Goal: Task Accomplishment & Management: Manage account settings

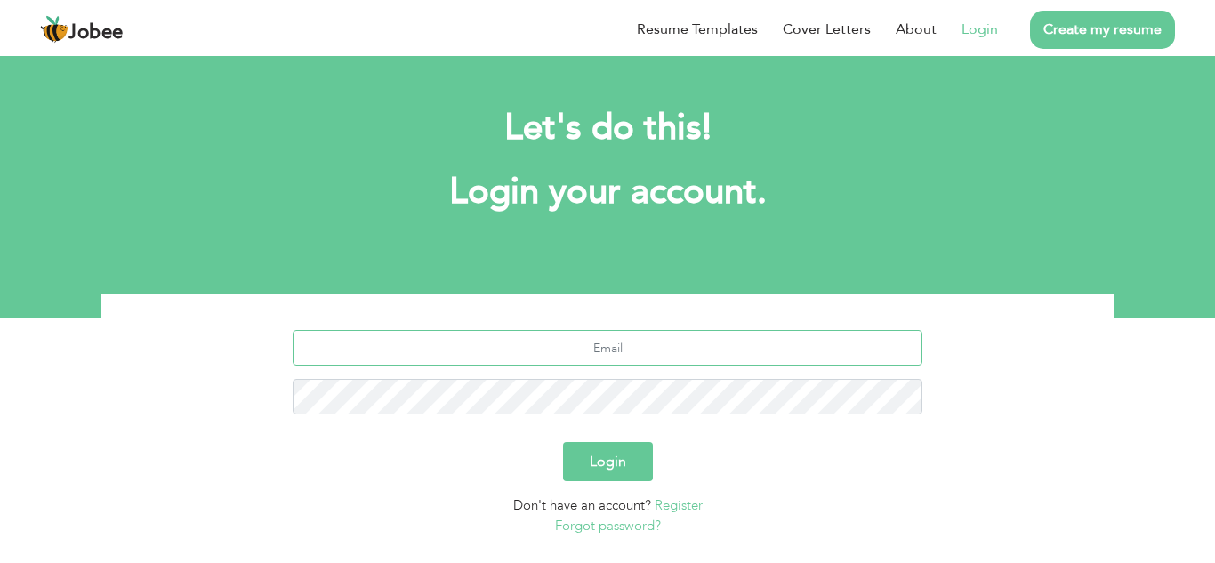
click at [664, 346] on input "text" at bounding box center [608, 348] width 631 height 36
type input "[EMAIL_ADDRESS][DOMAIN_NAME]"
click at [611, 457] on button "Login" at bounding box center [608, 461] width 90 height 39
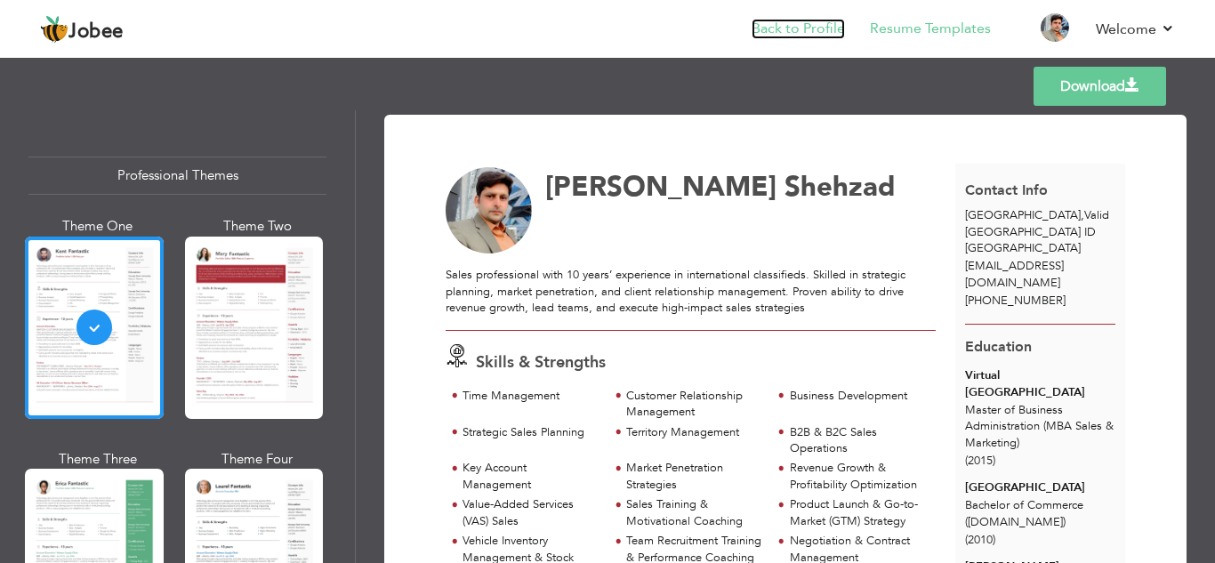
click at [819, 36] on link "Back to Profile" at bounding box center [798, 29] width 93 height 20
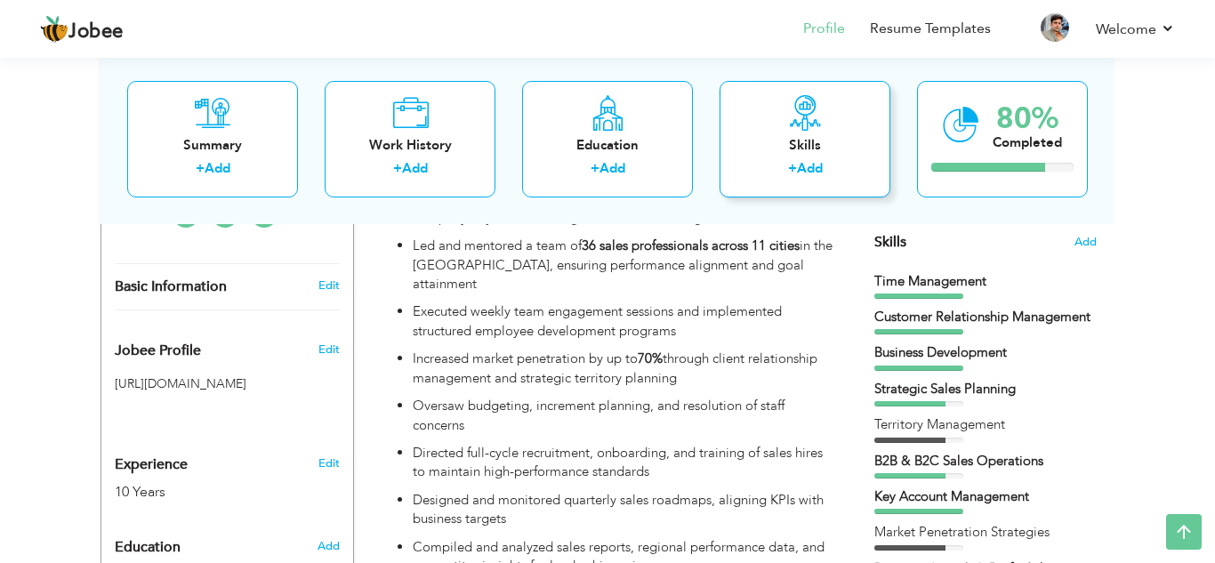
scroll to position [456, 0]
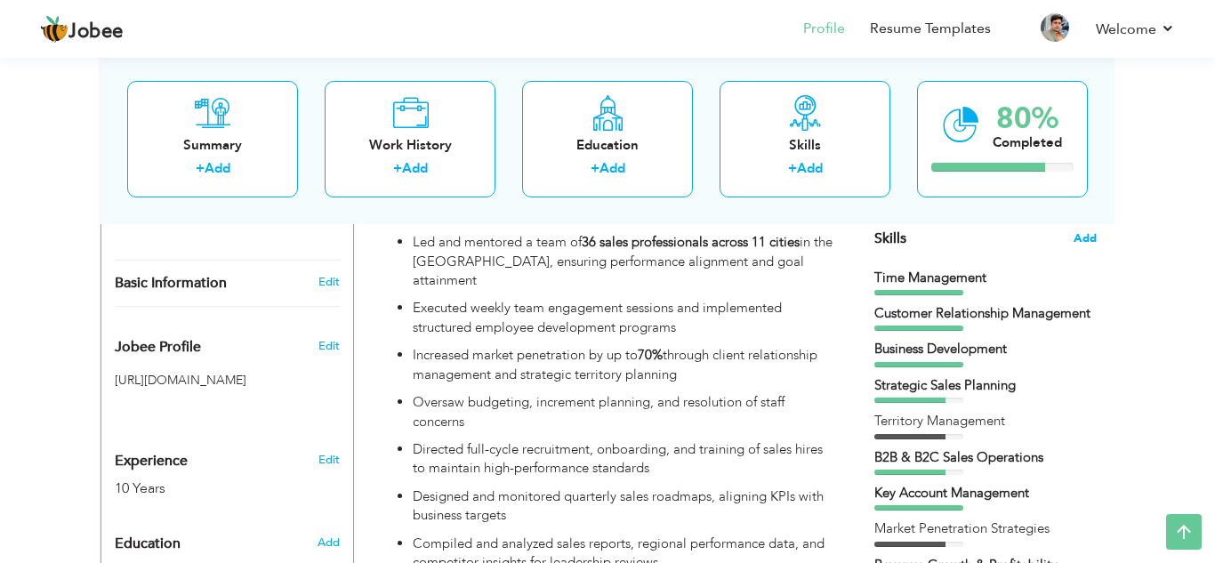
click at [1090, 242] on span "Add" at bounding box center [1085, 238] width 23 height 17
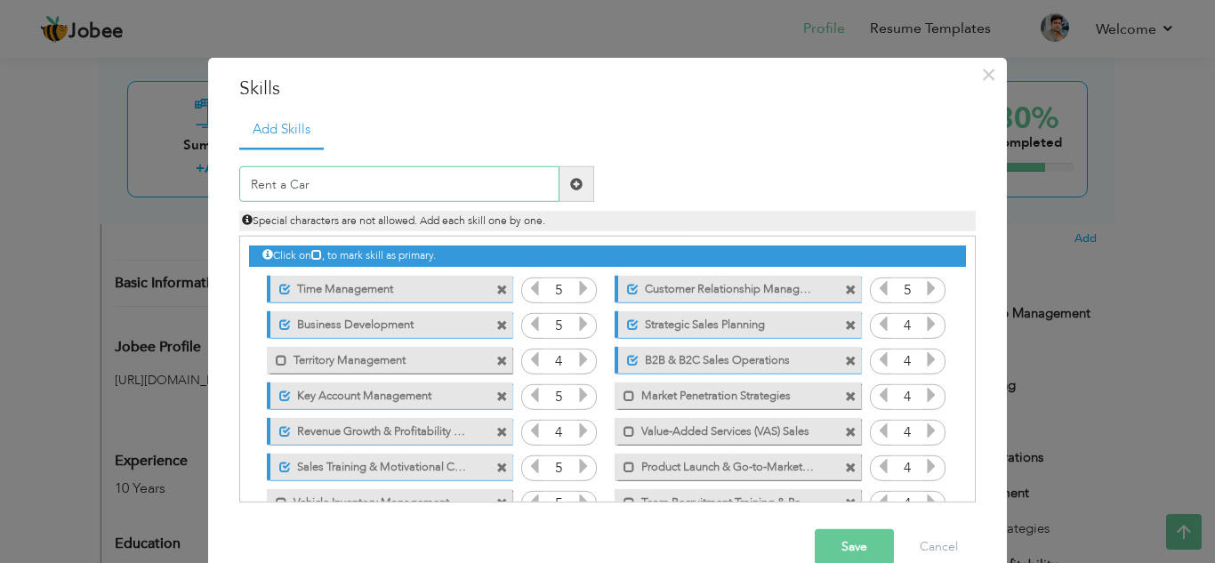
click at [291, 186] on input "Rent a Car" at bounding box center [399, 184] width 320 height 36
click at [346, 182] on input "Rent A Car" at bounding box center [399, 184] width 320 height 36
type input "Rent A Car"
click at [571, 183] on span at bounding box center [576, 184] width 12 height 12
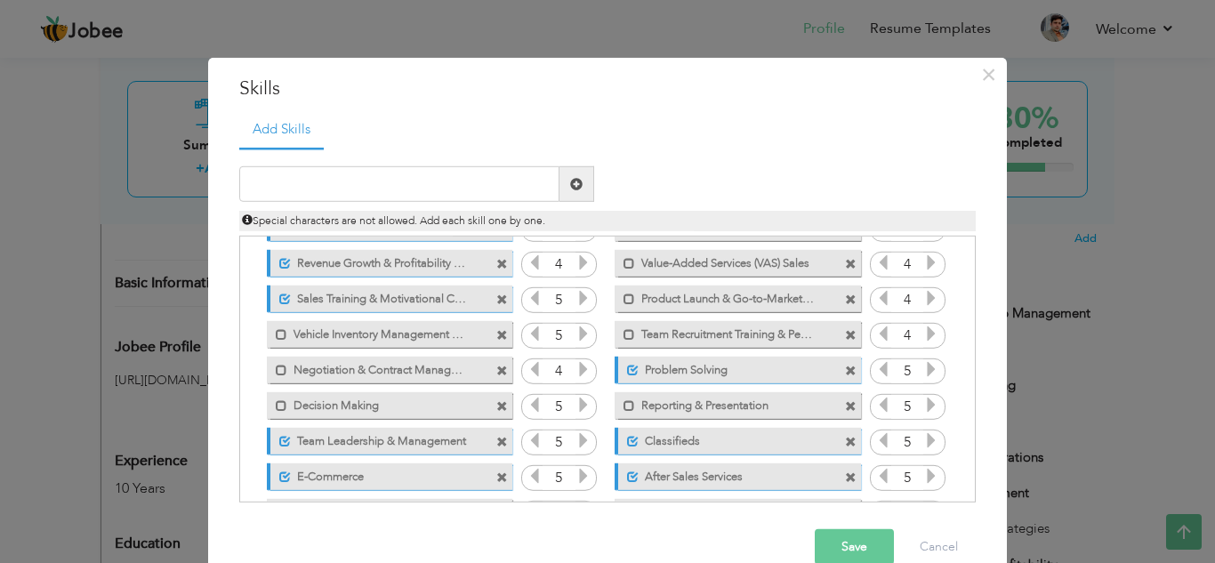
scroll to position [254, 0]
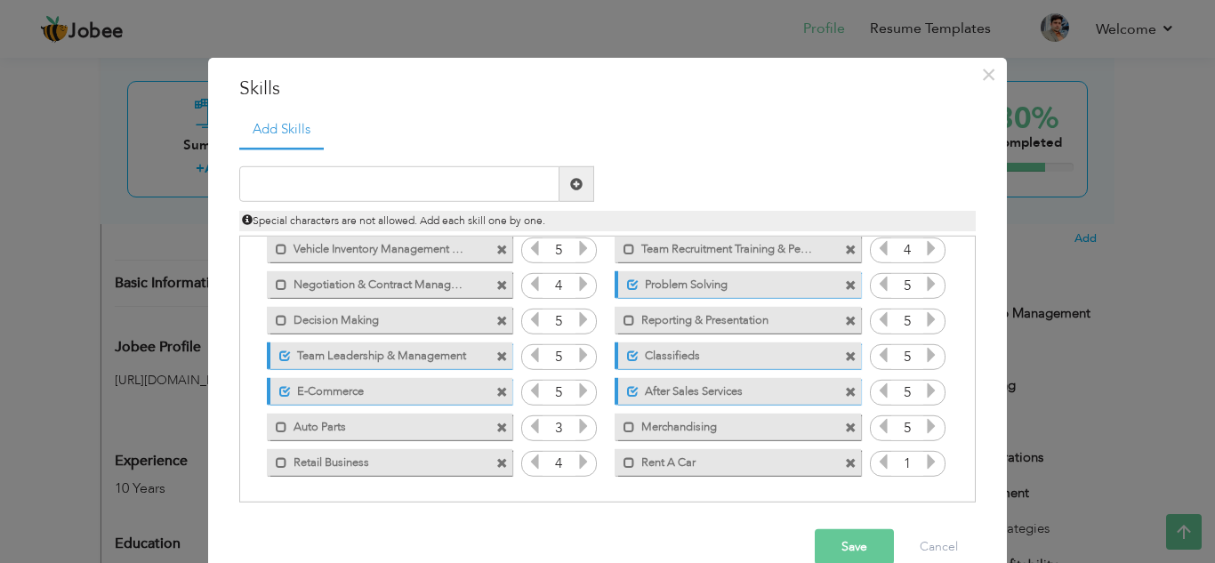
click at [930, 462] on icon at bounding box center [932, 462] width 16 height 16
click at [863, 538] on button "Save" at bounding box center [854, 547] width 79 height 36
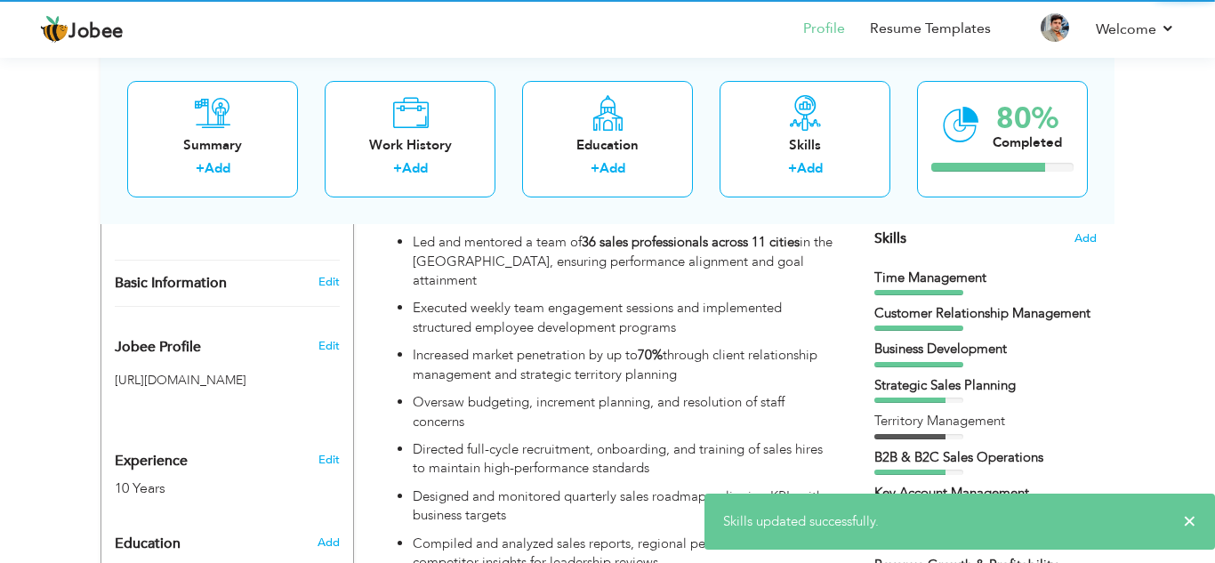
scroll to position [0, 0]
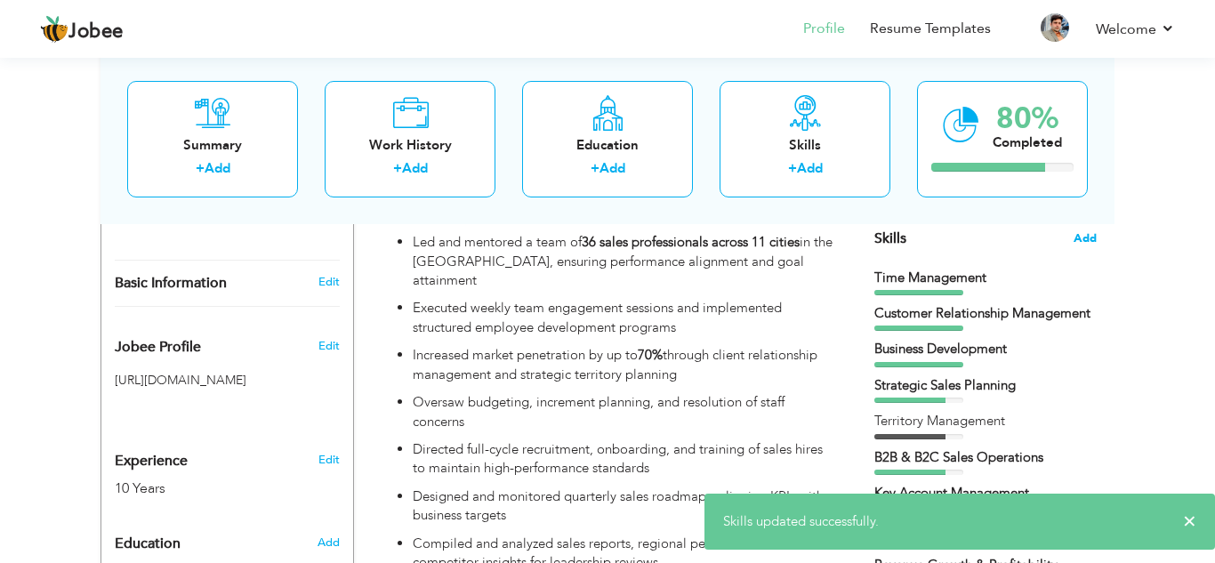
click at [1091, 231] on span "Add" at bounding box center [1085, 238] width 23 height 17
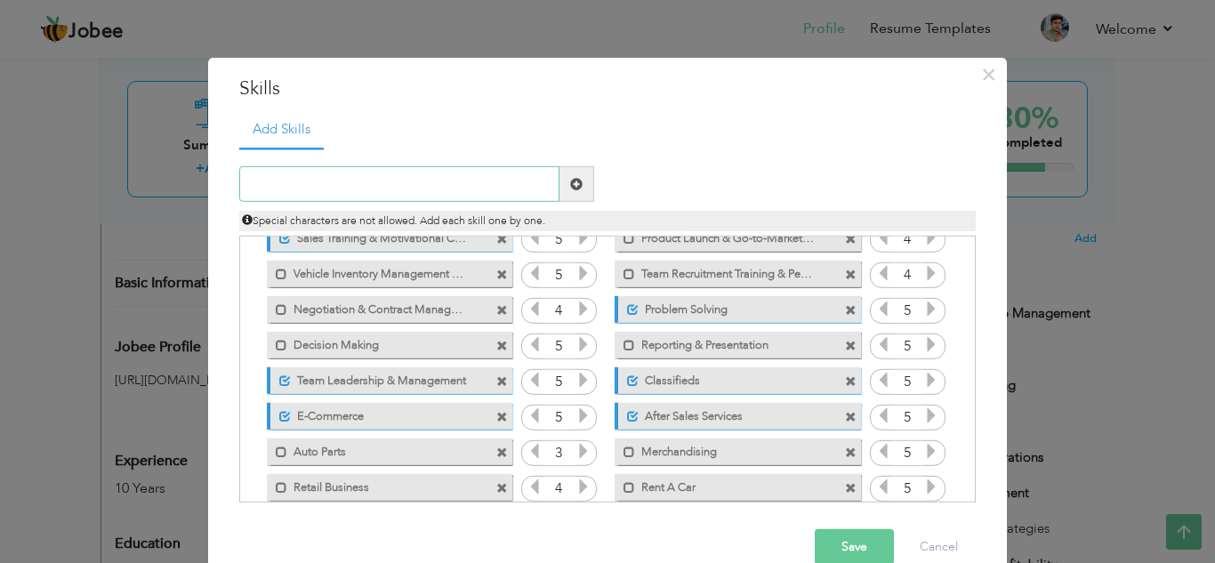
scroll to position [230, 0]
click at [845, 450] on span at bounding box center [851, 451] width 12 height 12
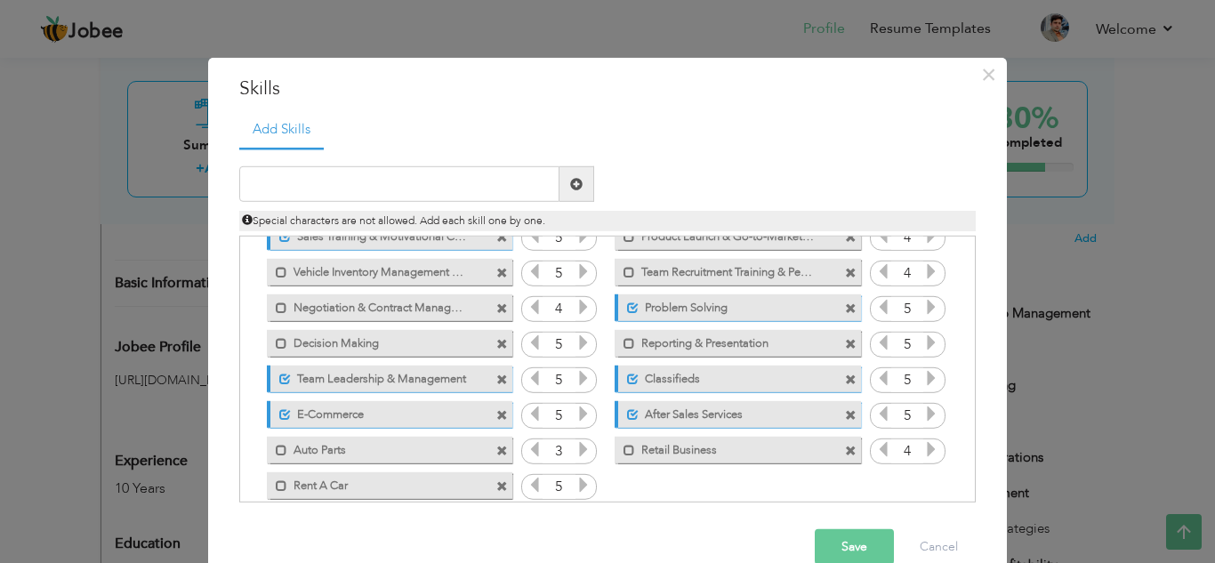
click at [849, 557] on button "Save" at bounding box center [854, 547] width 79 height 36
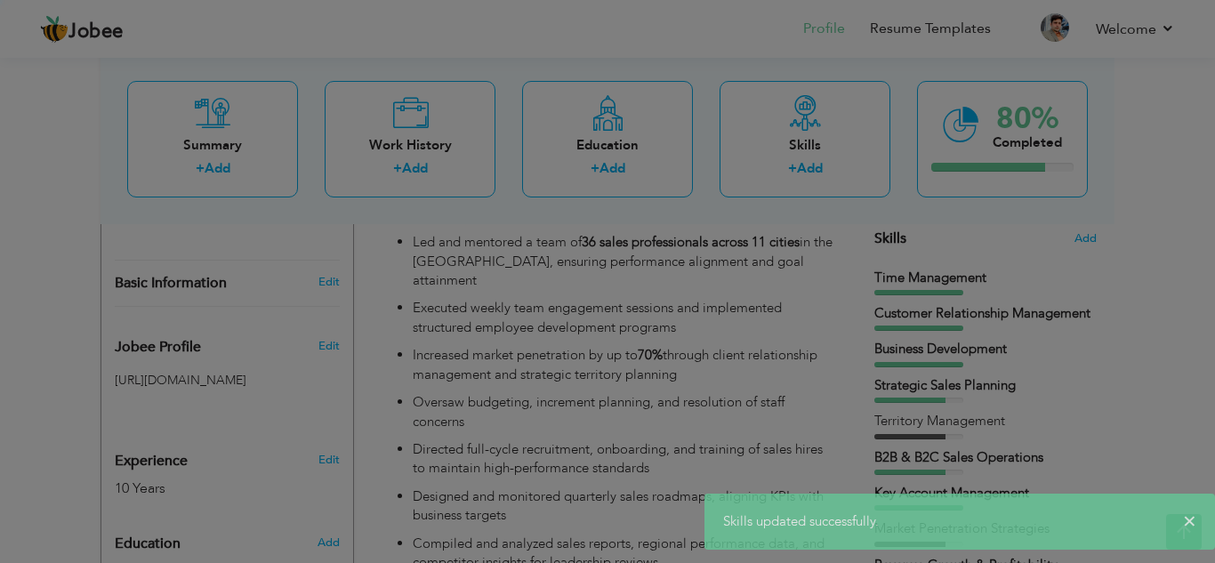
scroll to position [0, 0]
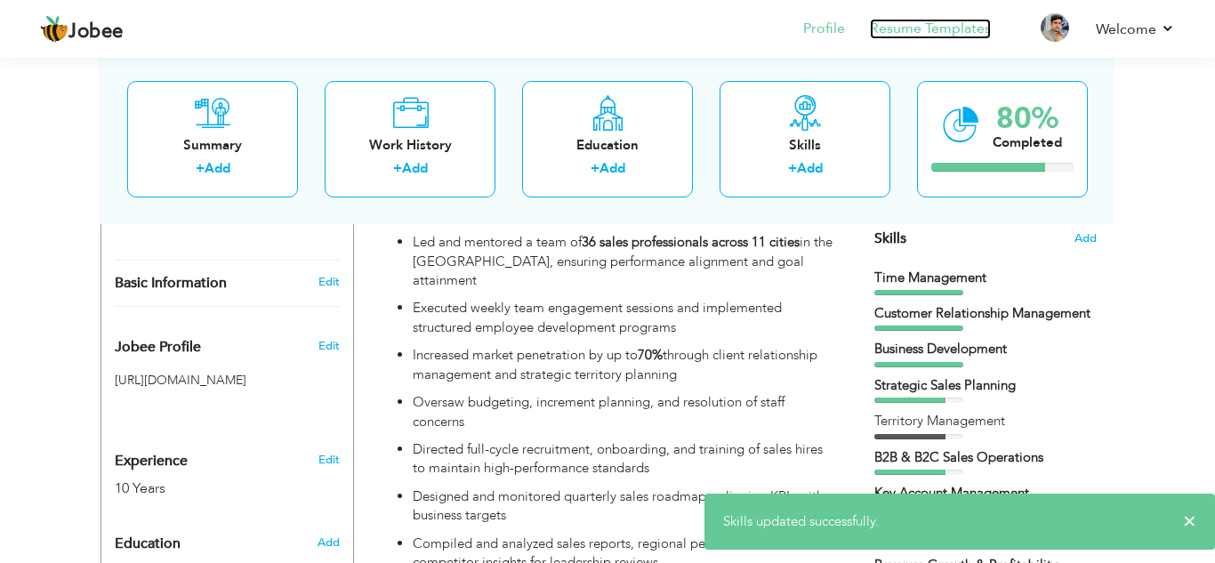
click at [905, 26] on link "Resume Templates" at bounding box center [930, 29] width 121 height 20
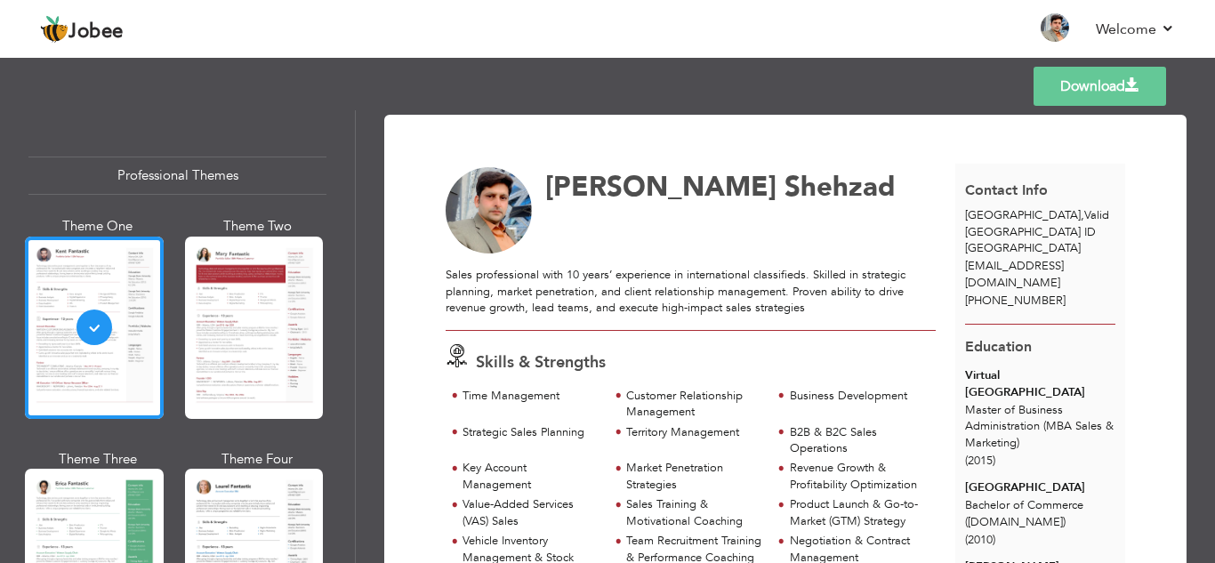
click at [1058, 79] on link "Download" at bounding box center [1100, 86] width 133 height 39
